Goal: Task Accomplishment & Management: Use online tool/utility

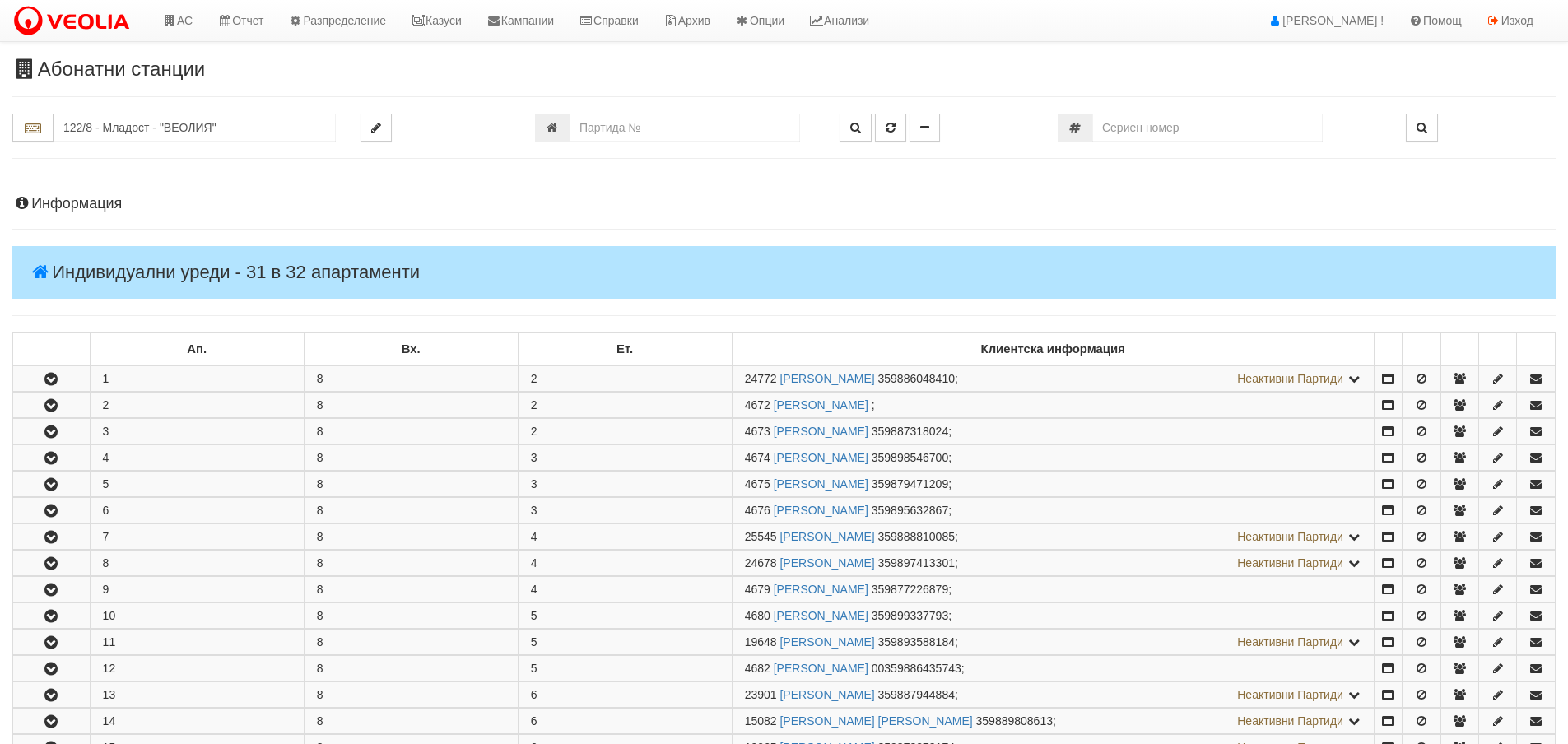
scroll to position [576, 0]
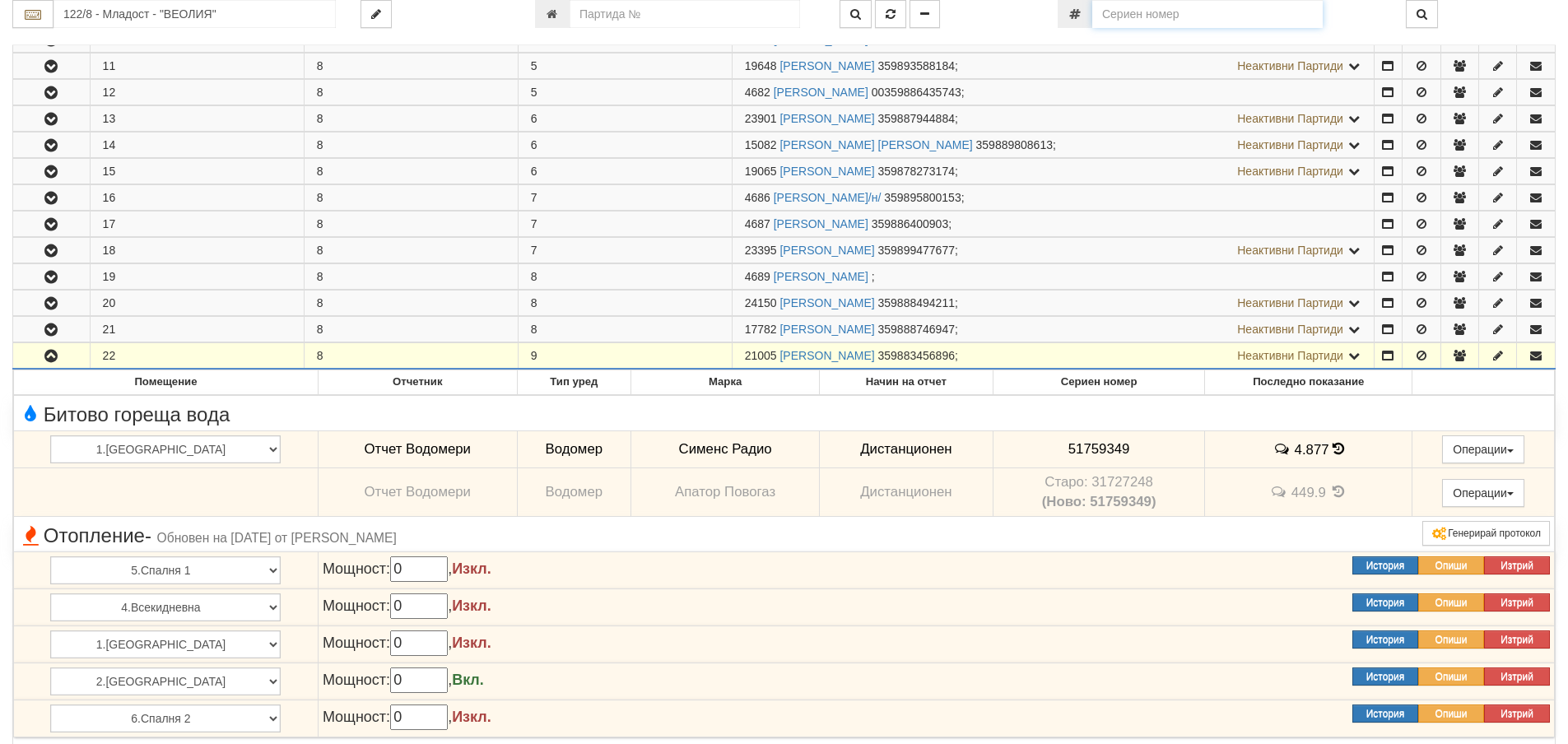
click at [1171, 19] on input "number" at bounding box center [1207, 14] width 231 height 28
type input "6"
type input "61464320"
type input "230/3 - "[PERSON_NAME] [GEOGRAPHIC_DATA] " ЕАД"
type input "20989"
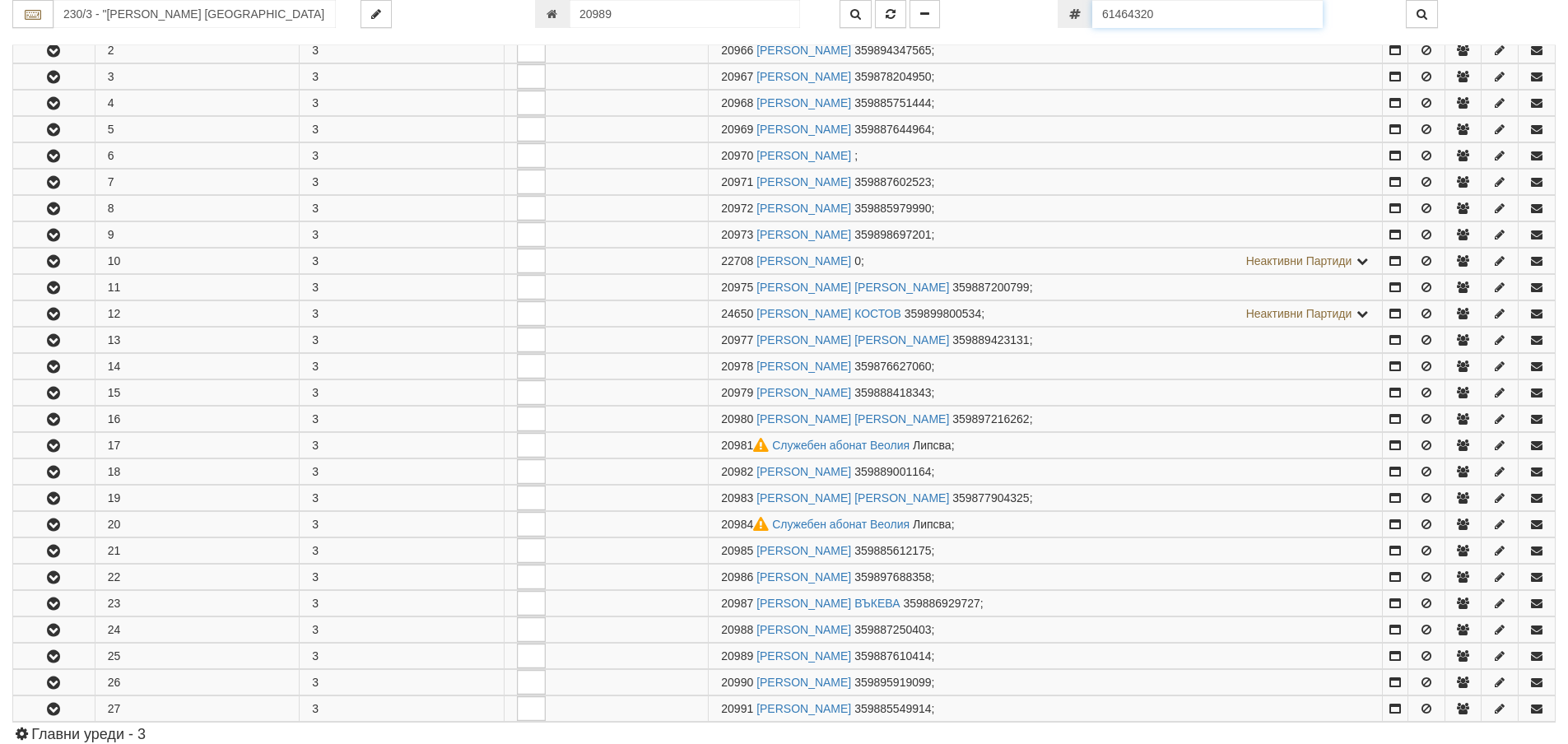
scroll to position [735, 0]
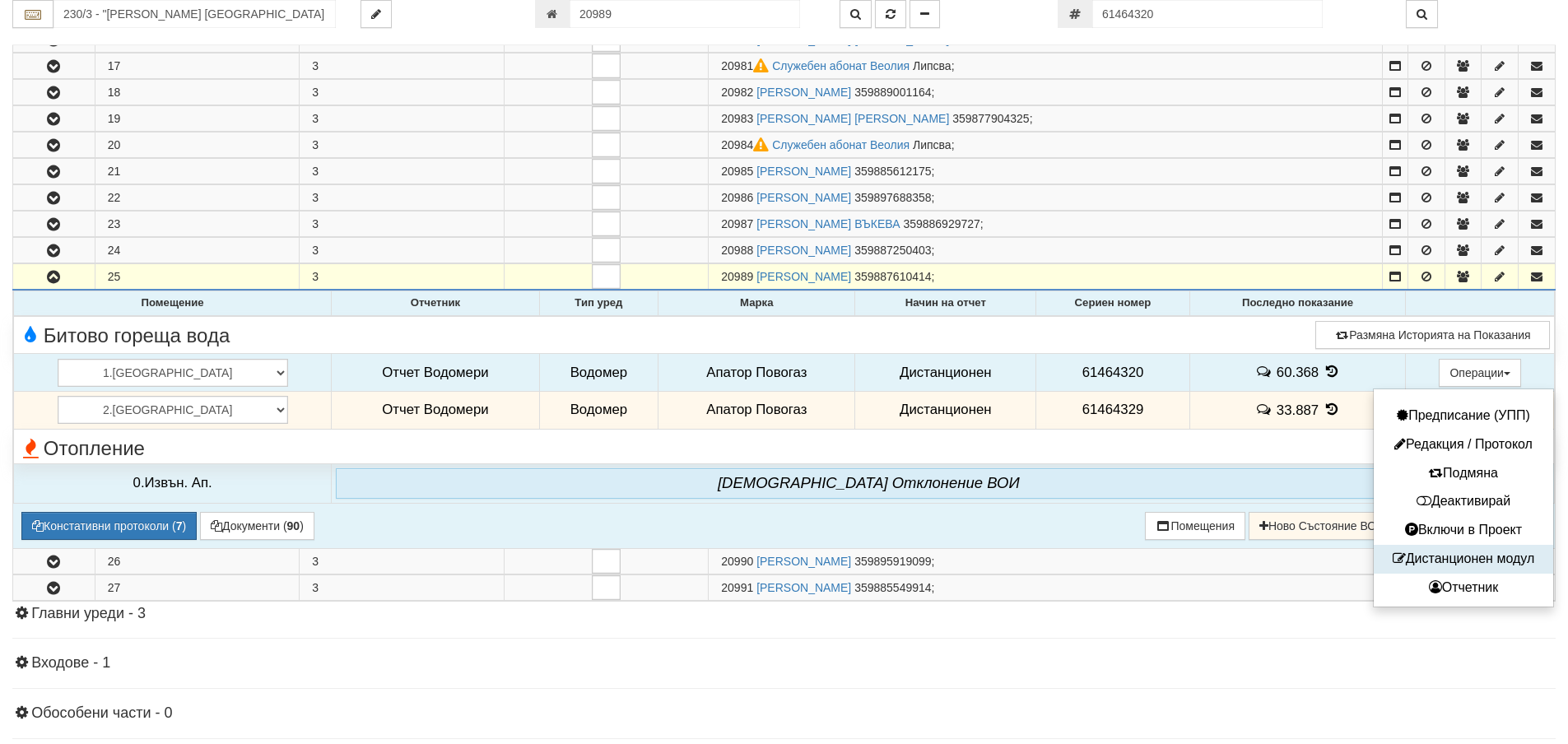
click at [1518, 561] on button "Дистанционен модул" at bounding box center [1463, 559] width 172 height 21
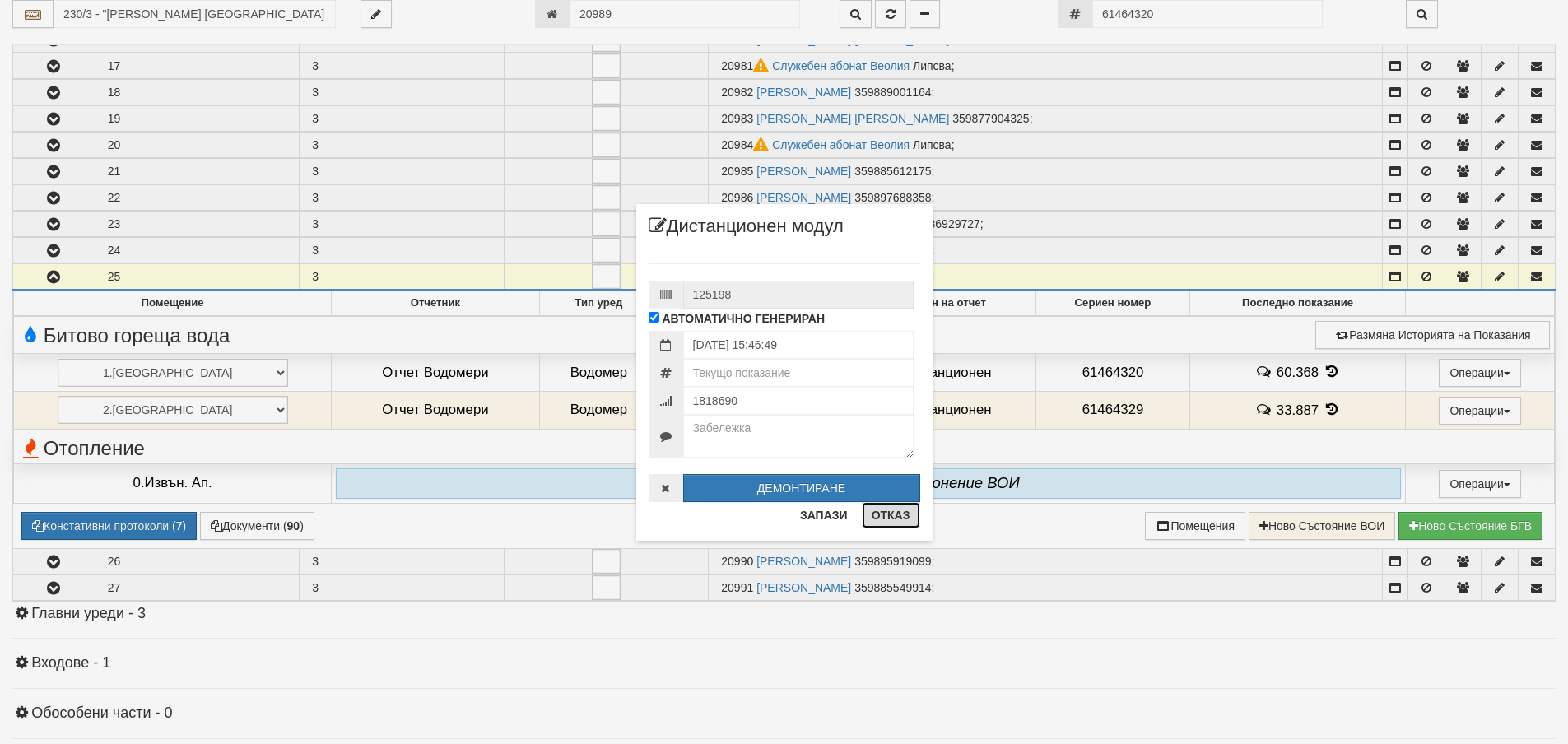
click at [892, 525] on button "Отказ" at bounding box center [890, 515] width 59 height 26
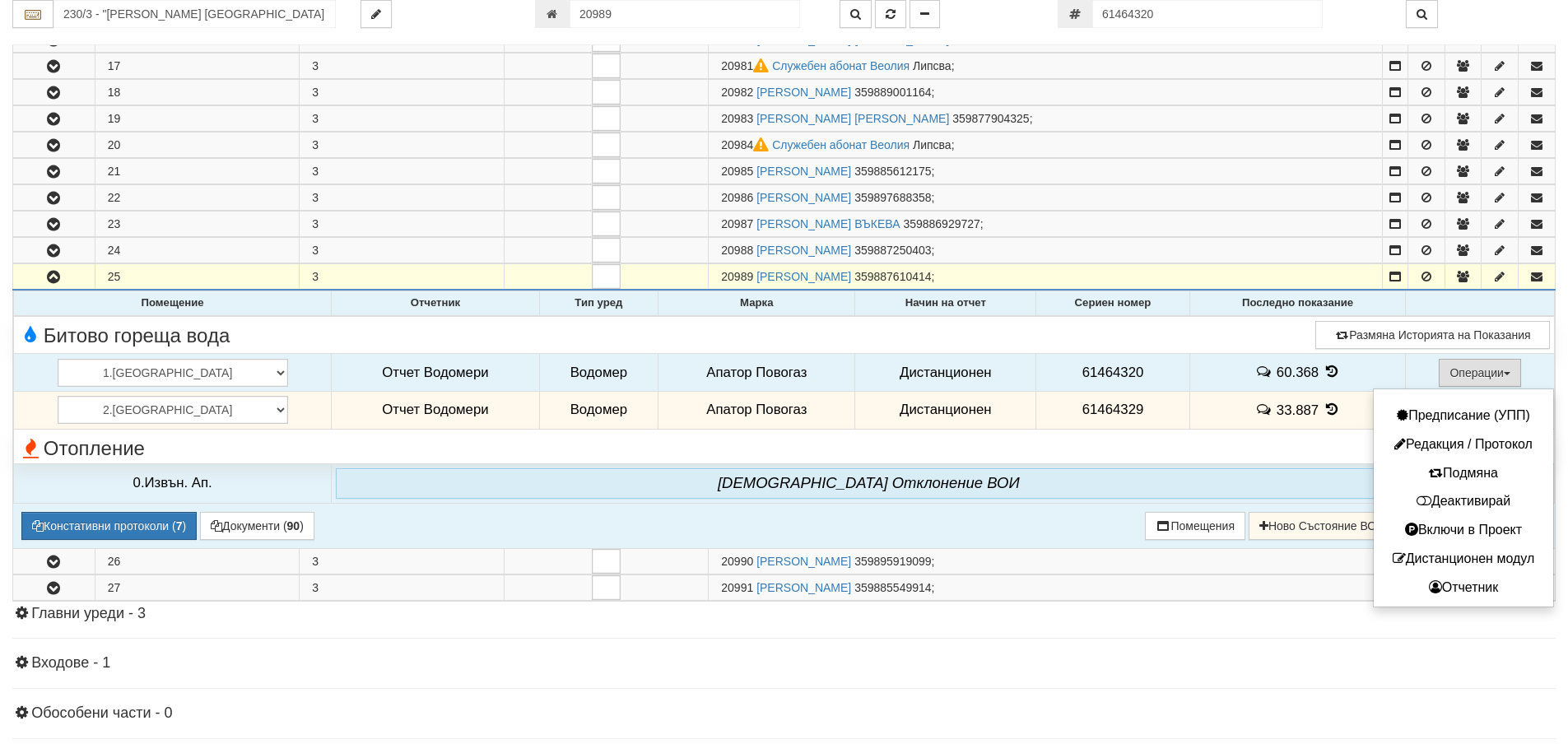
click at [1492, 363] on button "Операции" at bounding box center [1479, 373] width 82 height 28
click at [1489, 553] on button "Дистанционен модул" at bounding box center [1463, 559] width 172 height 21
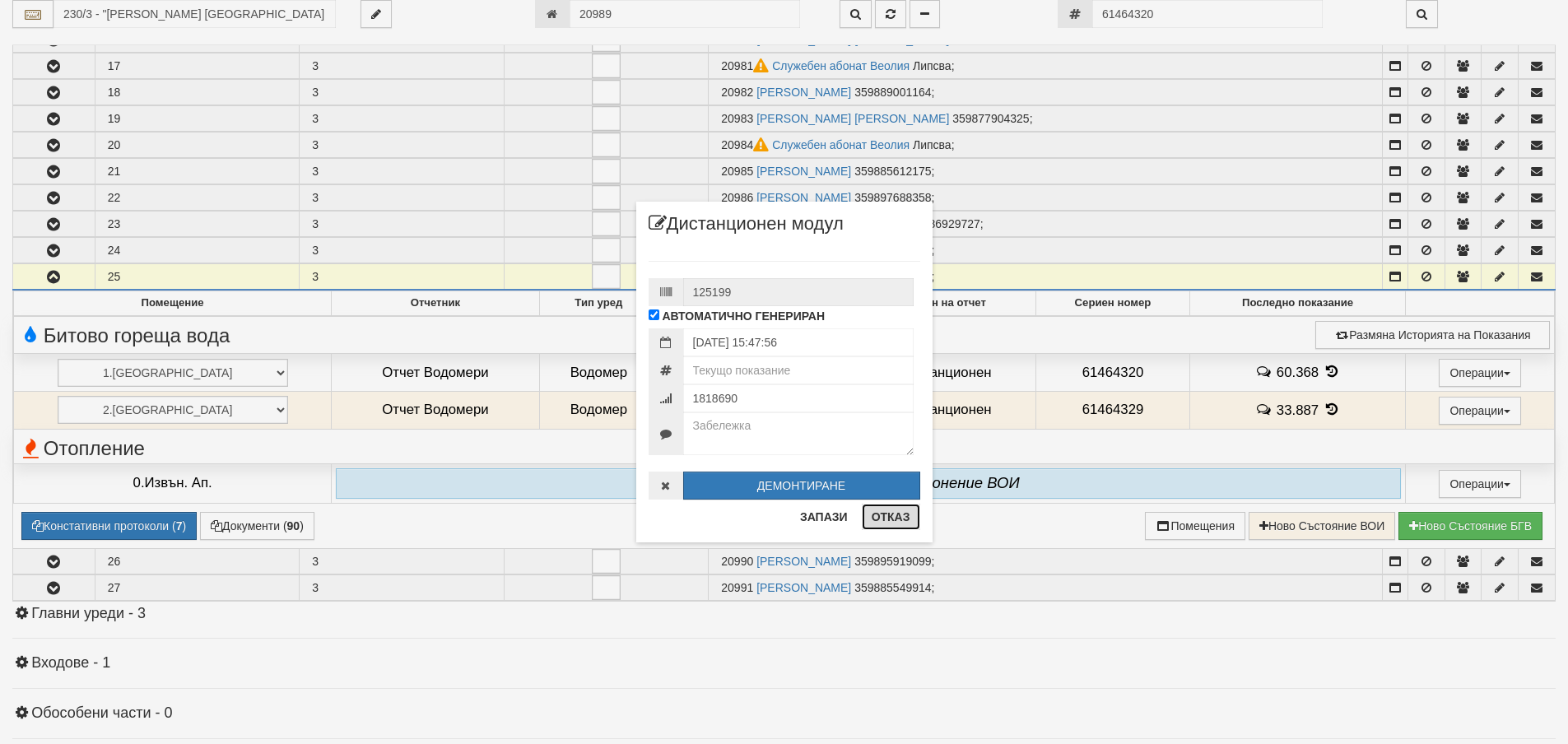
click at [882, 521] on button "Отказ" at bounding box center [890, 517] width 59 height 26
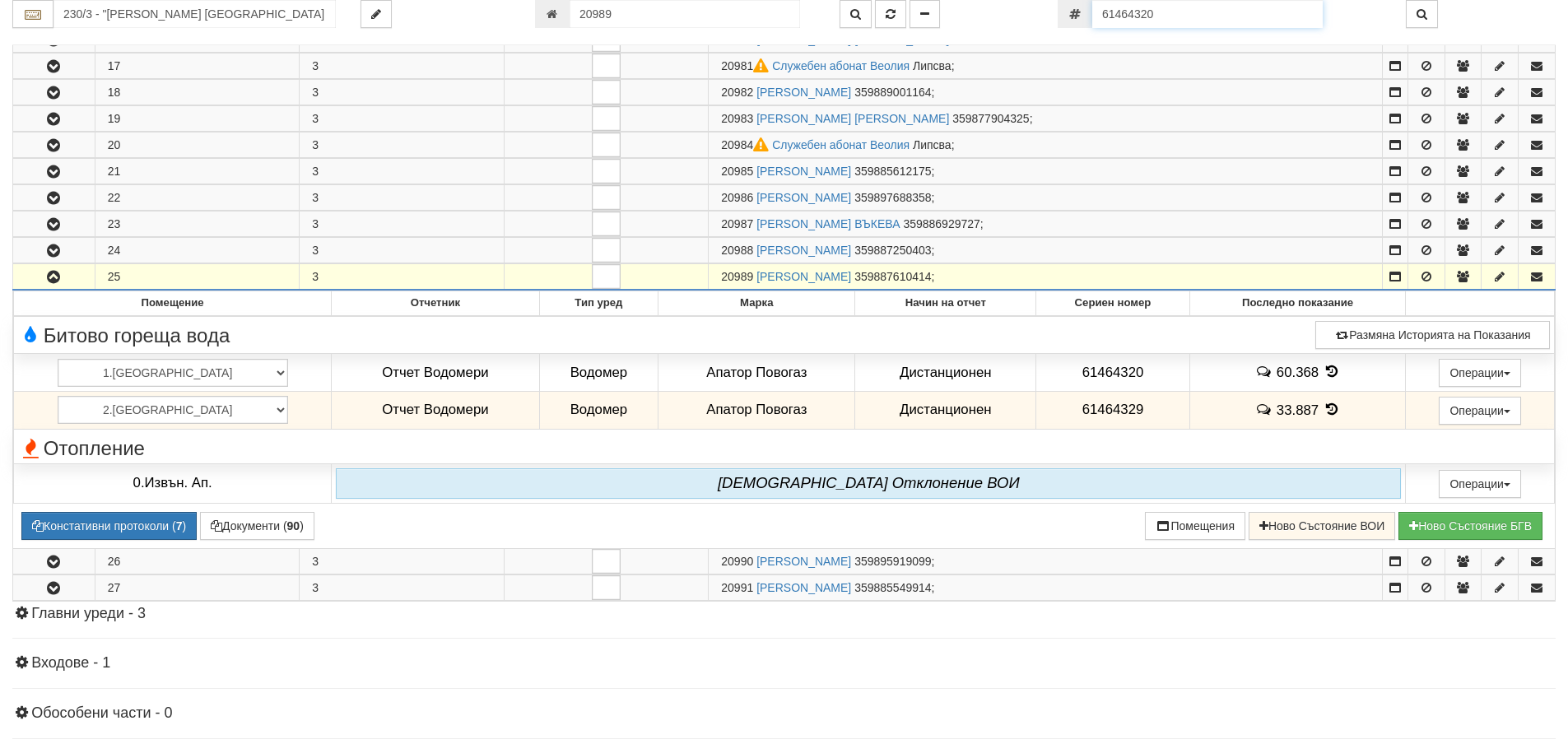
click at [1246, 20] on input "61464320" at bounding box center [1207, 14] width 231 height 28
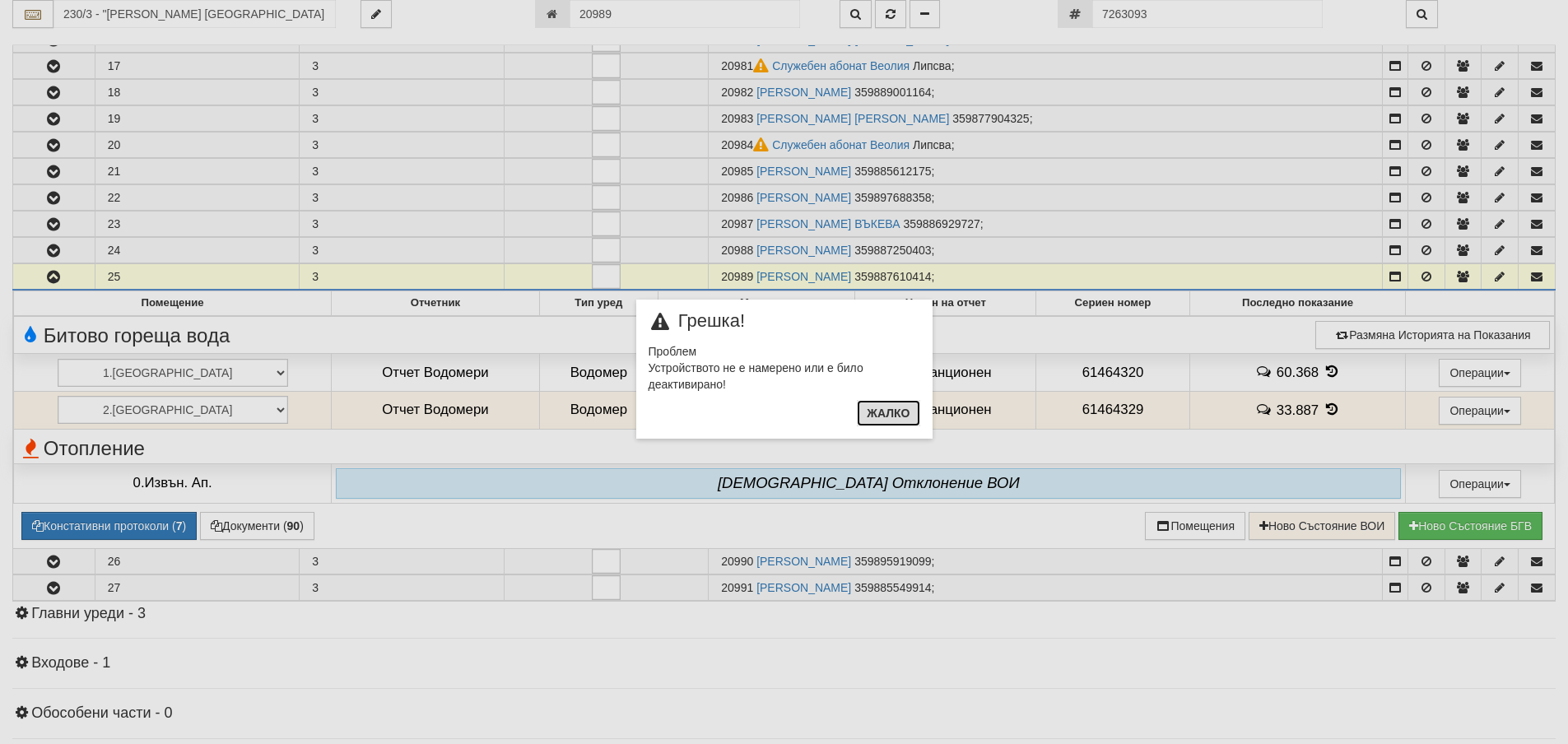
click at [880, 411] on button "Жалко" at bounding box center [887, 413] width 63 height 26
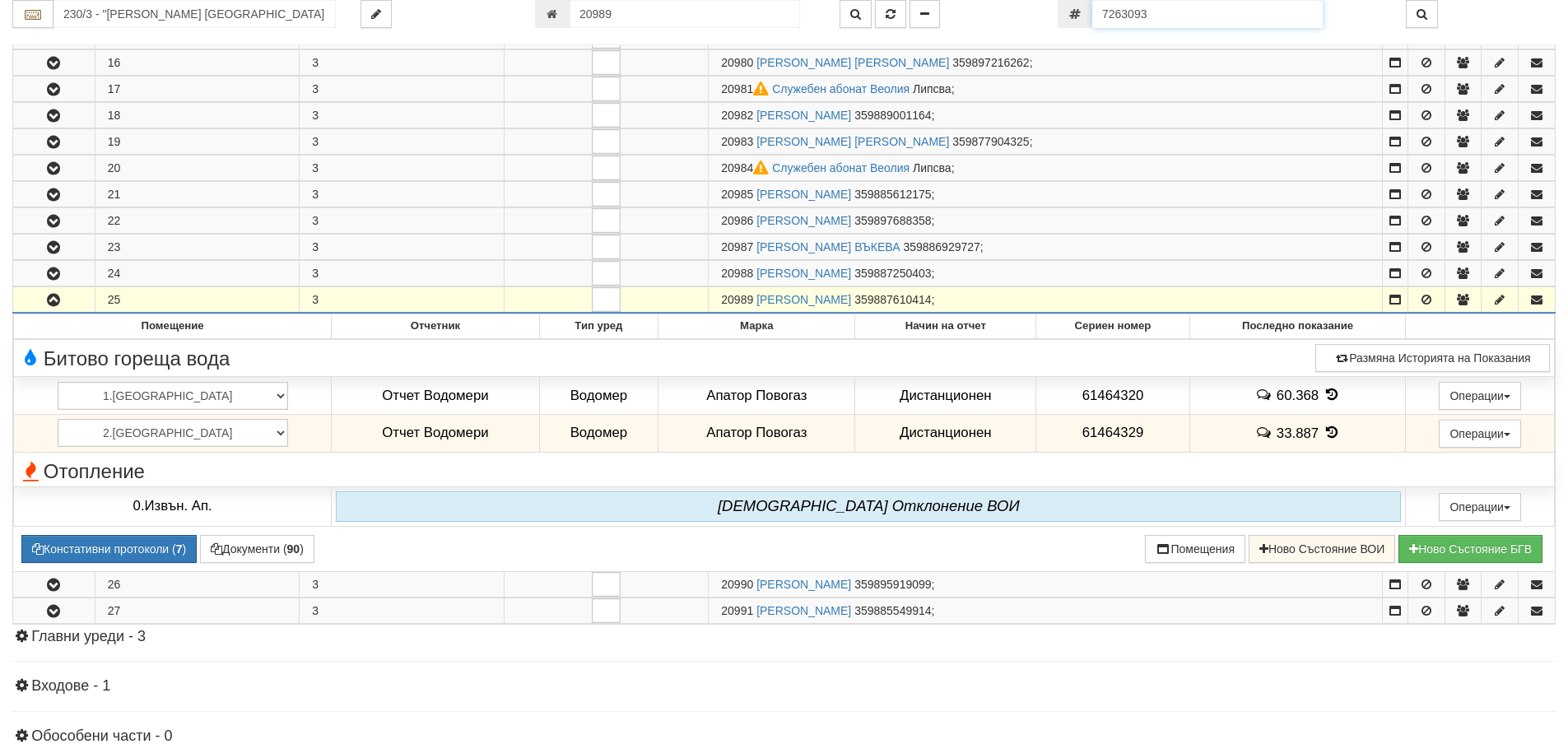
drag, startPoint x: 1160, startPoint y: 15, endPoint x: 1095, endPoint y: 15, distance: 65.0
click at [1095, 15] on input "7263093" at bounding box center [1207, 14] width 231 height 28
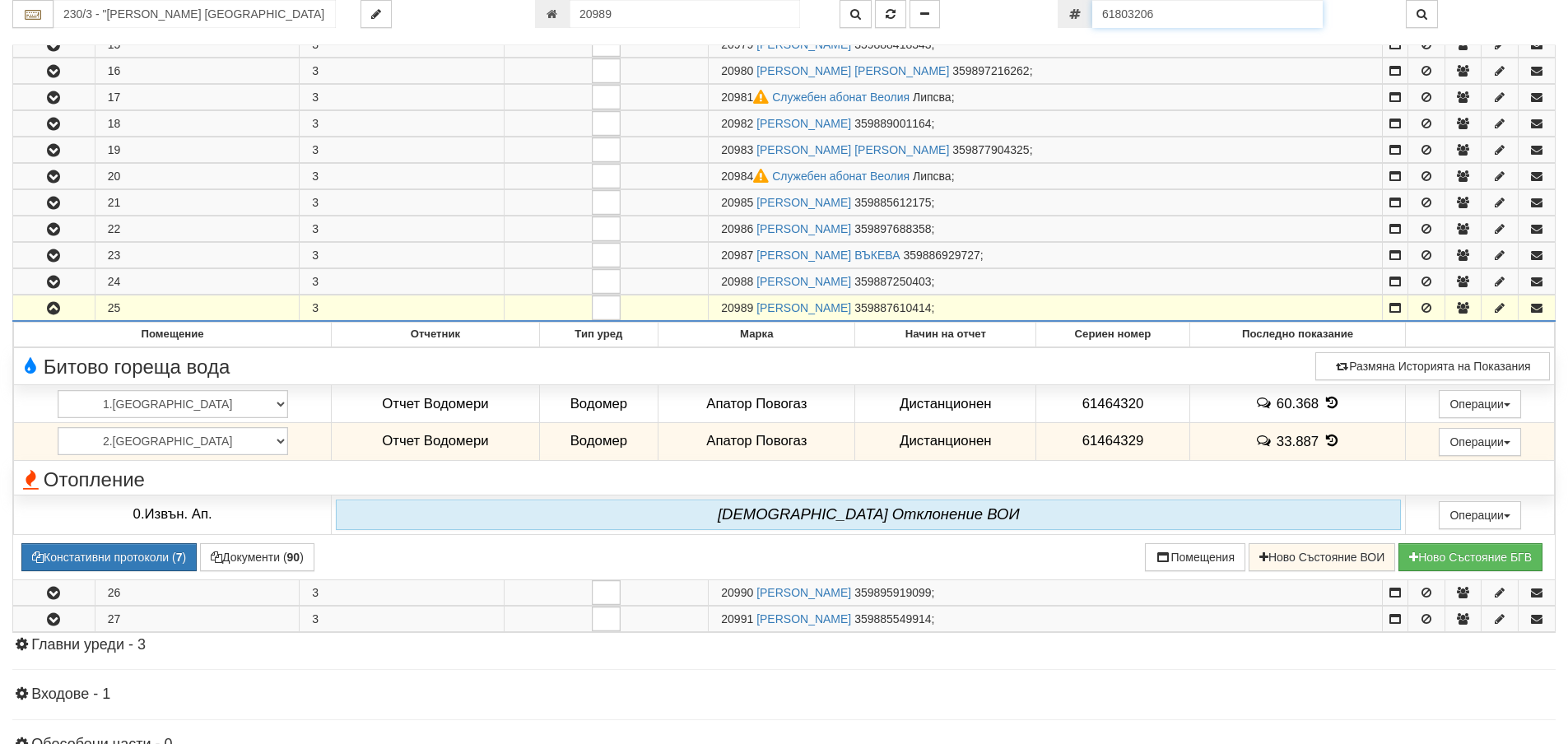
type input "61803206"
type input "230/2 - "[PERSON_NAME] [GEOGRAPHIC_DATA] " ЕАД"
type input "20950"
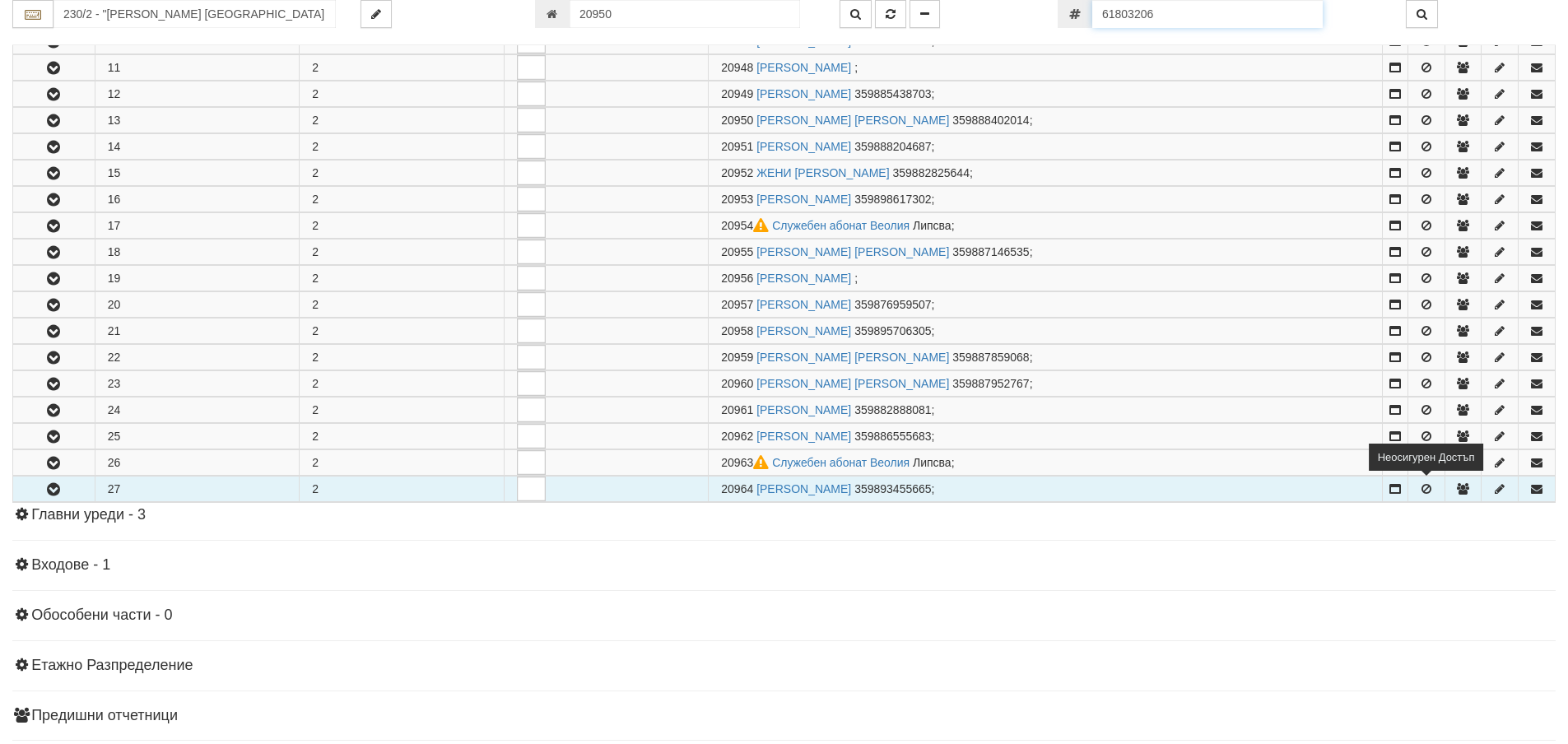
scroll to position [641, 0]
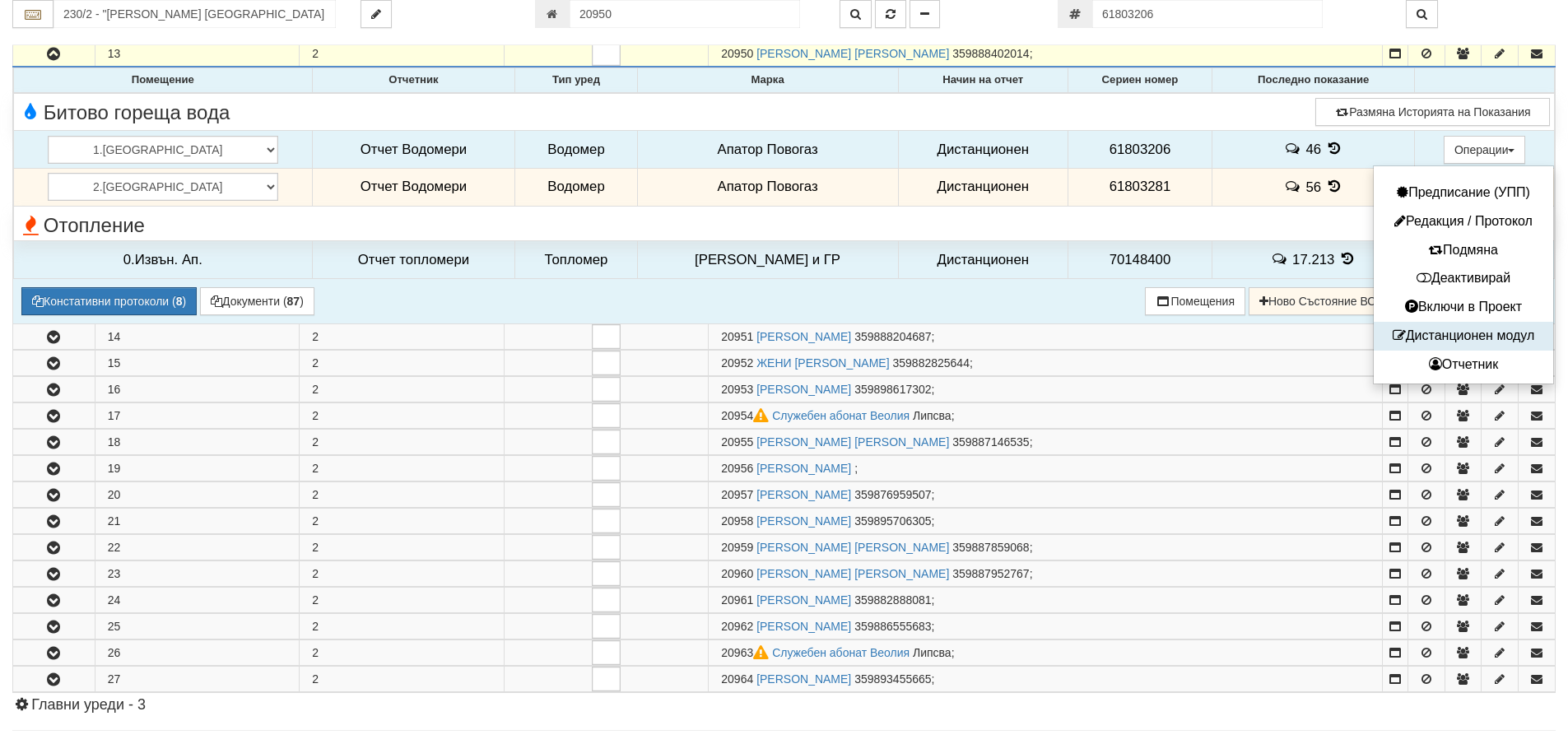
click at [1448, 343] on button "Дистанционен модул" at bounding box center [1463, 337] width 172 height 21
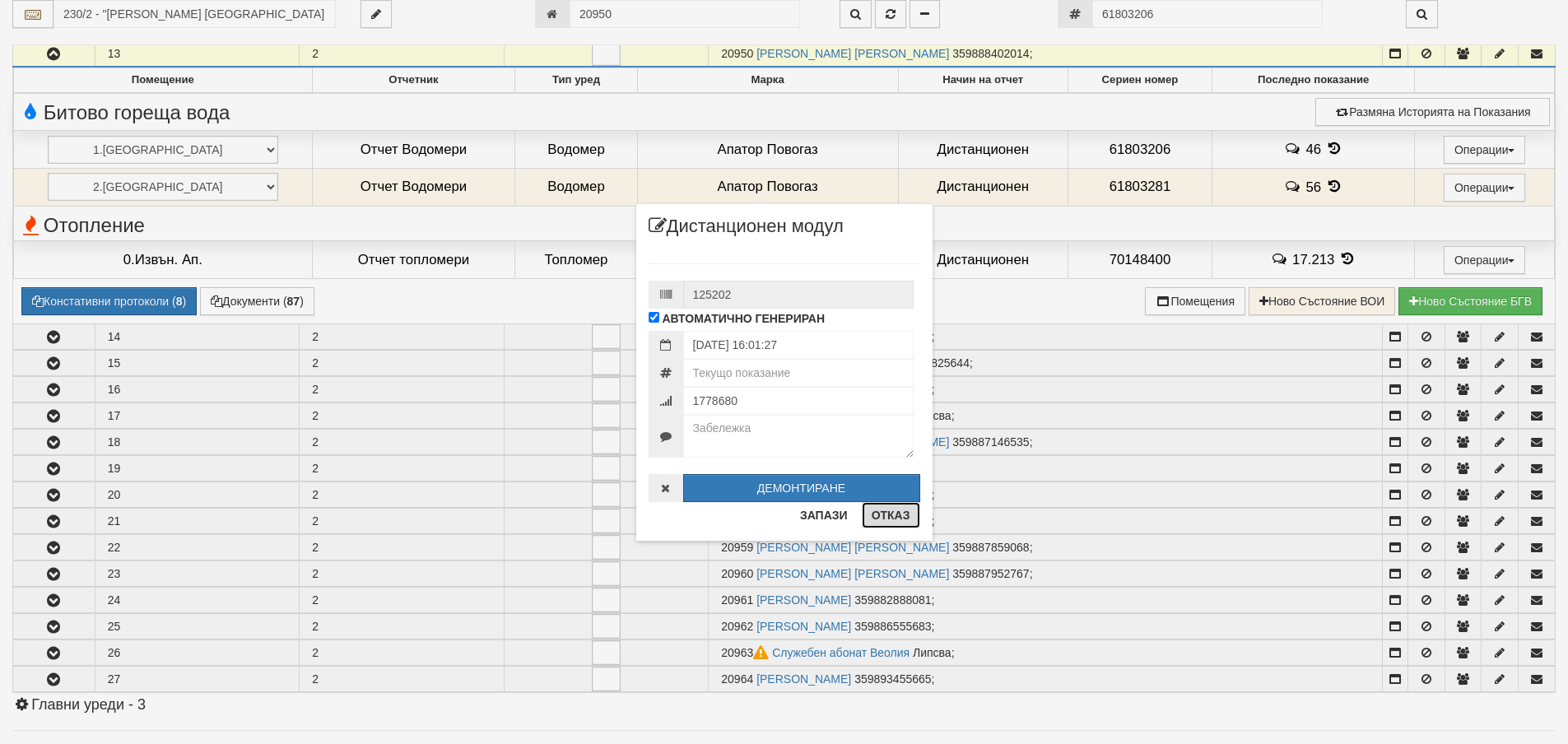
click at [911, 518] on button "Отказ" at bounding box center [890, 515] width 59 height 26
